Goal: Transaction & Acquisition: Subscribe to service/newsletter

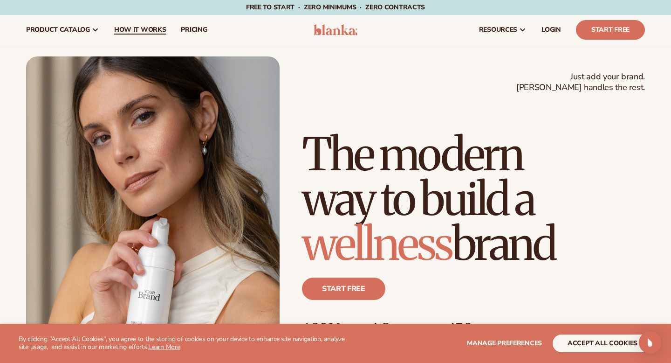
click at [122, 34] on link "How It Works" at bounding box center [140, 30] width 67 height 30
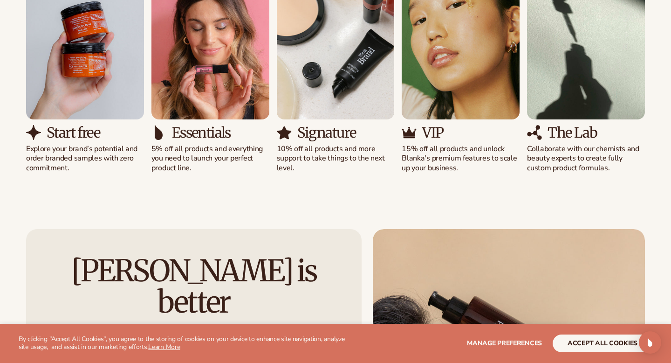
scroll to position [692, 0]
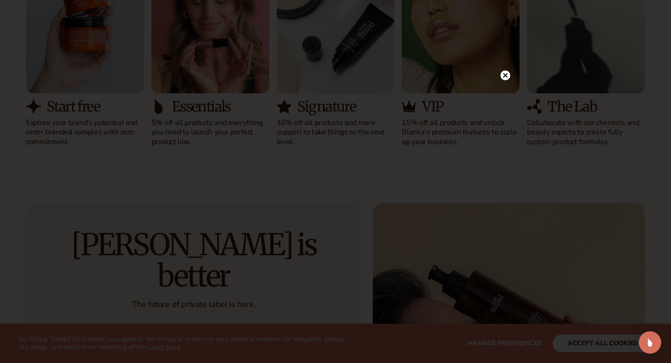
click at [504, 77] on icon at bounding box center [505, 75] width 10 height 10
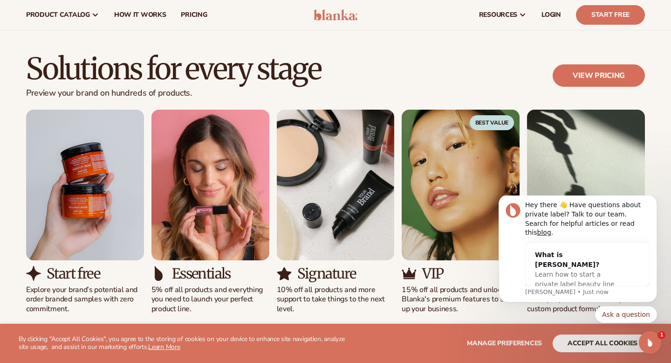
scroll to position [0, 0]
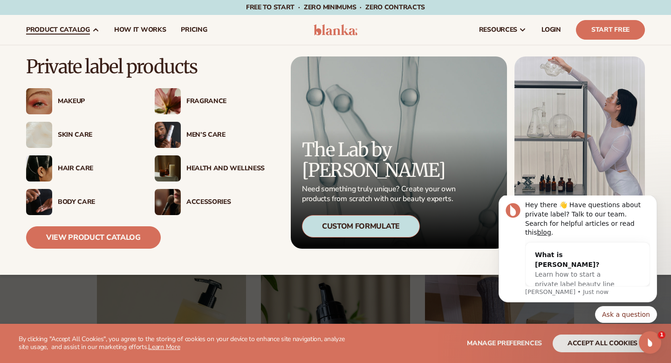
click at [70, 101] on div "Makeup" at bounding box center [97, 101] width 78 height 8
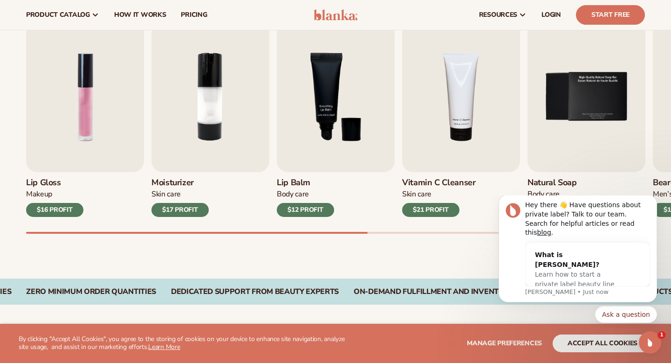
scroll to position [309, 0]
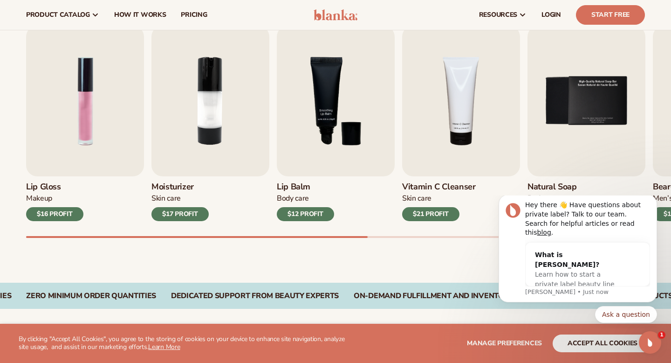
click at [426, 255] on div "Best sellers Private label products to start your beauty and self care line tod…" at bounding box center [335, 111] width 671 height 341
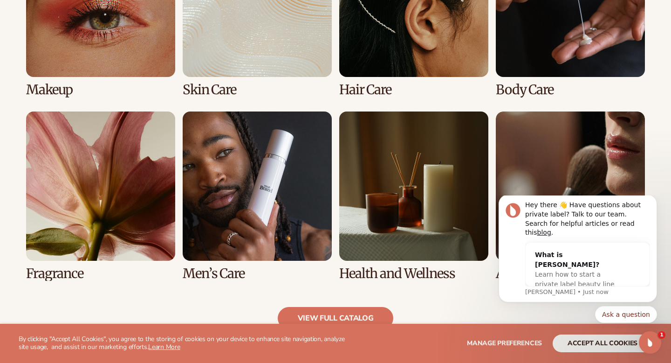
scroll to position [809, 0]
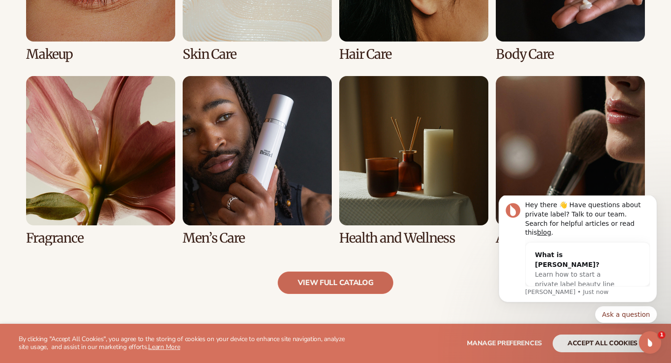
click at [323, 278] on link "view full catalog" at bounding box center [336, 282] width 116 height 22
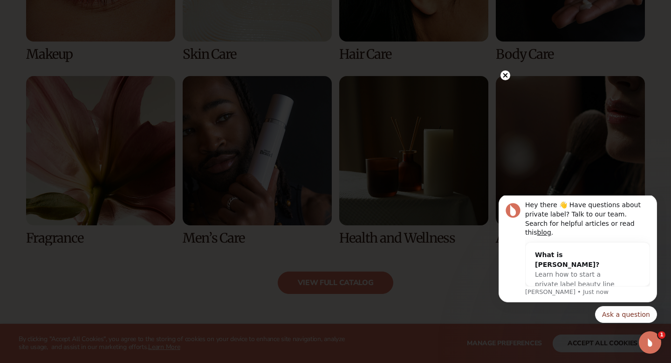
click at [502, 78] on circle at bounding box center [505, 75] width 10 height 10
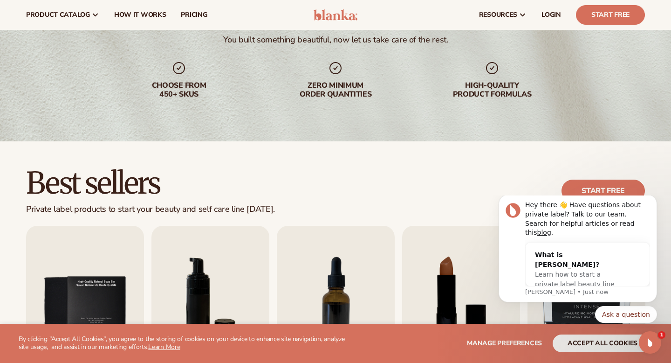
scroll to position [0, 0]
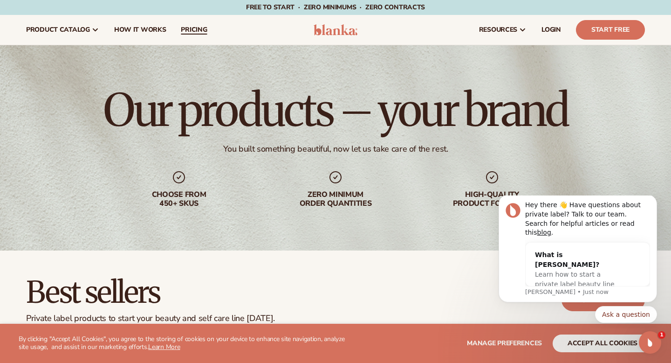
click at [199, 38] on link "pricing" at bounding box center [193, 30] width 41 height 30
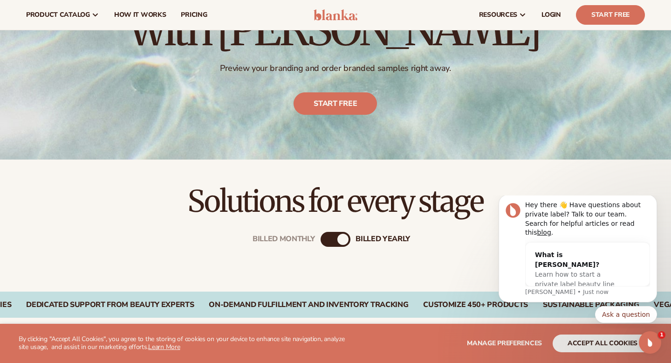
scroll to position [124, 0]
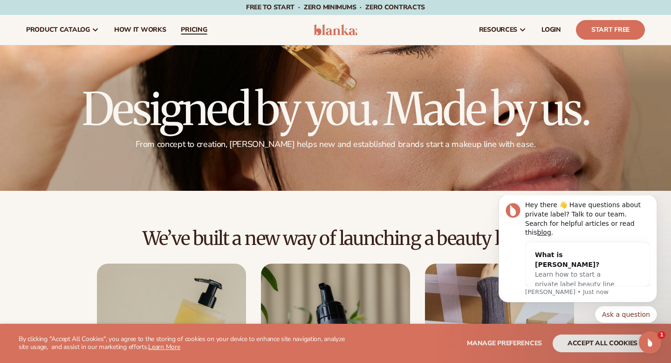
click at [190, 31] on span "pricing" at bounding box center [194, 29] width 26 height 7
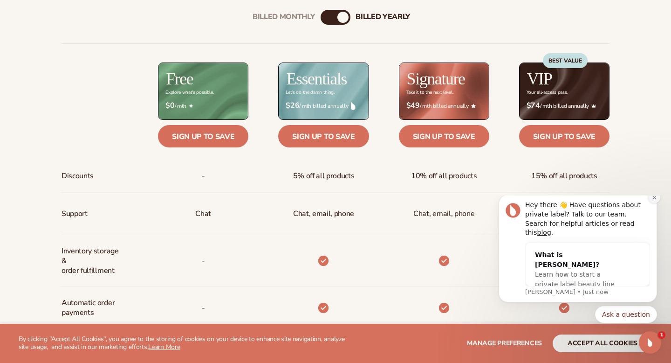
click at [653, 200] on icon "Dismiss notification" at bounding box center [654, 197] width 5 height 5
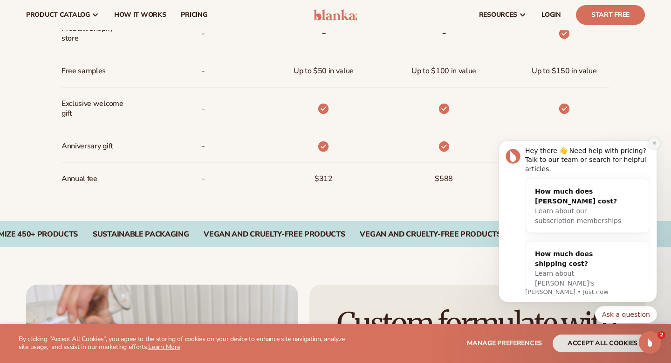
click at [650, 147] on button "Dismiss notification" at bounding box center [654, 143] width 12 height 12
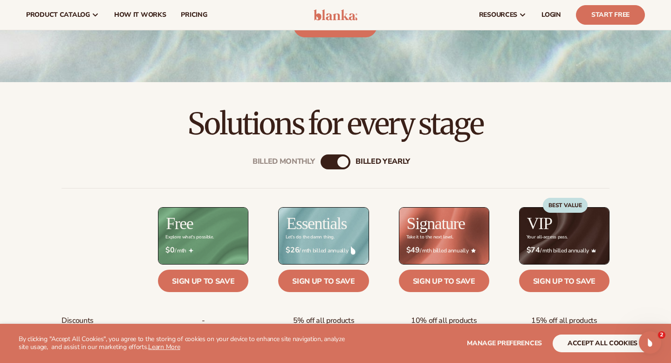
scroll to position [185, 0]
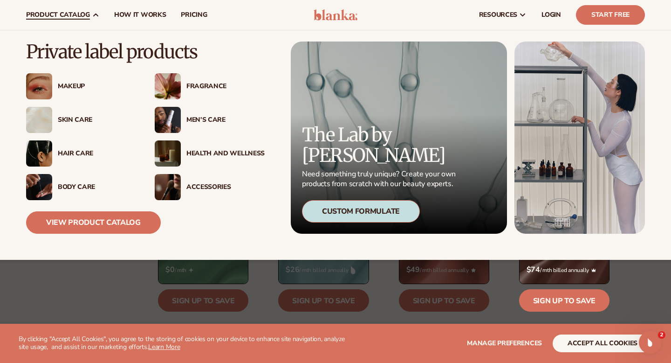
click at [39, 81] on img at bounding box center [39, 86] width 26 height 26
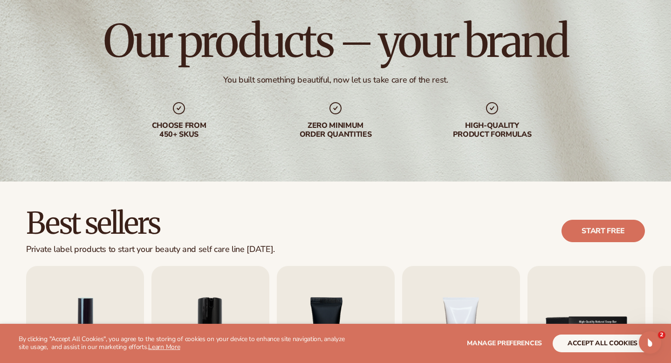
scroll to position [257, 0]
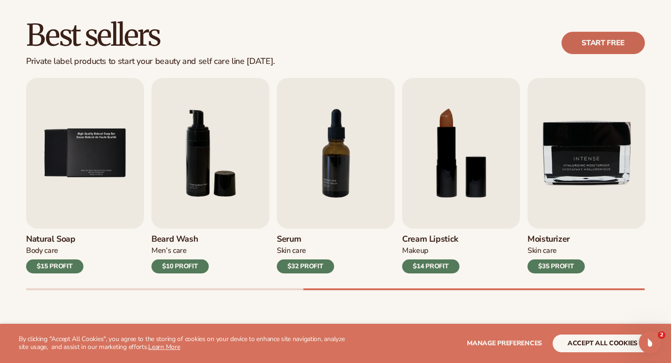
click at [598, 40] on link "Start free" at bounding box center [603, 43] width 83 height 22
